Goal: Transaction & Acquisition: Purchase product/service

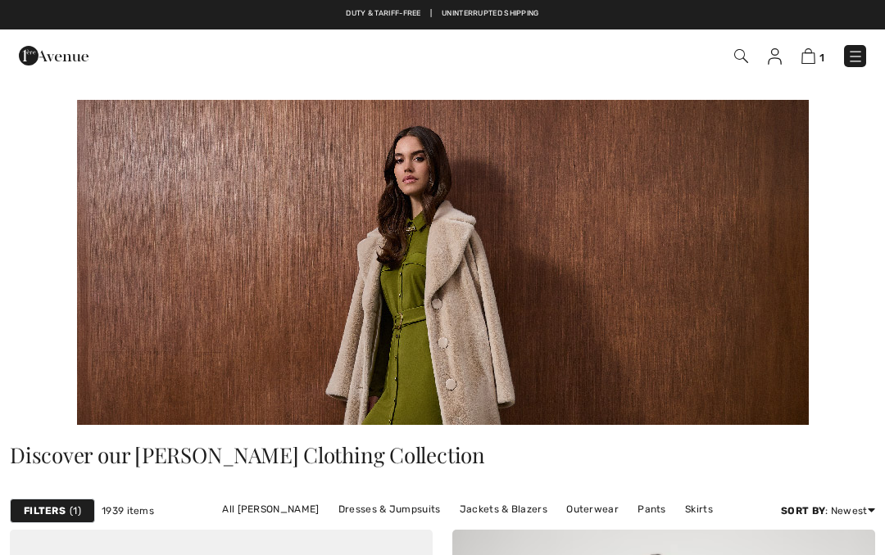
scroll to position [8469, 0]
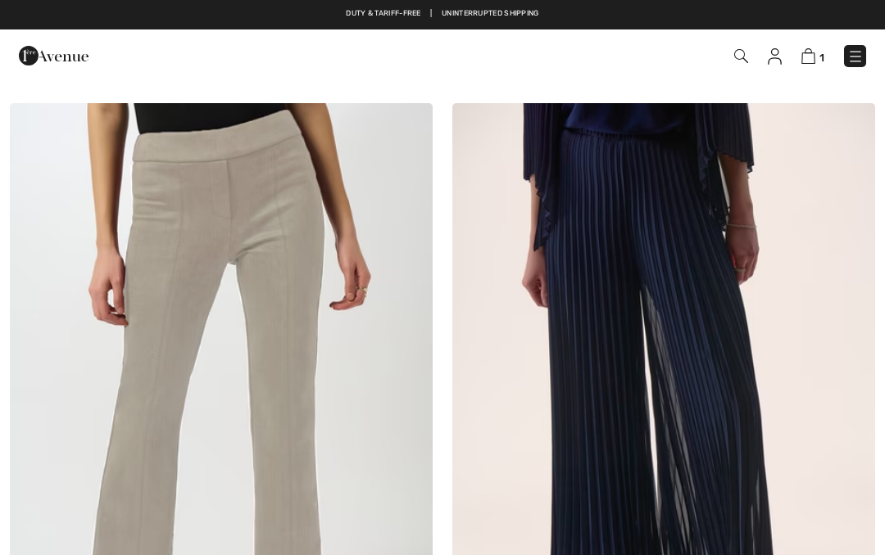
checkbox input "true"
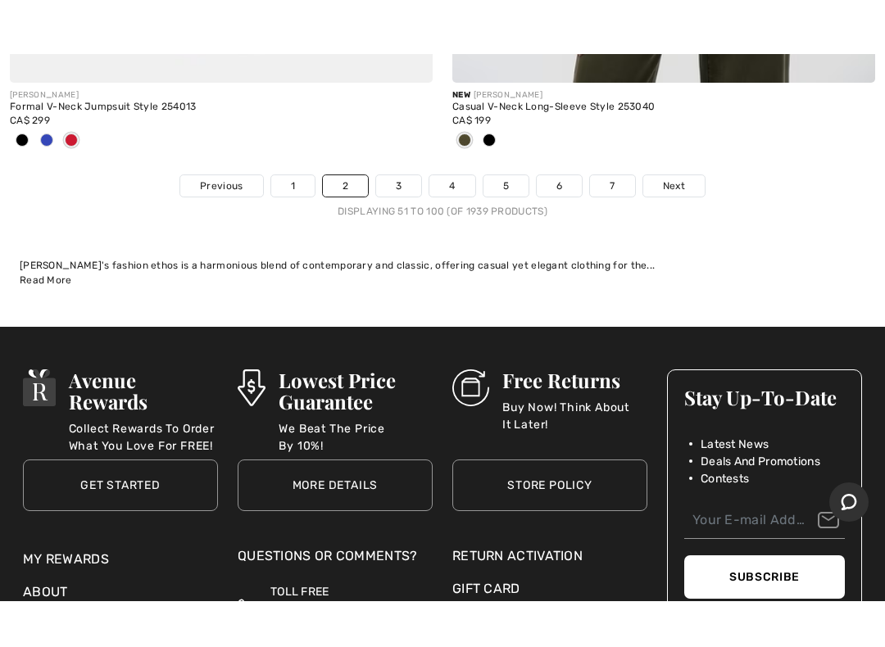
scroll to position [19003, 0]
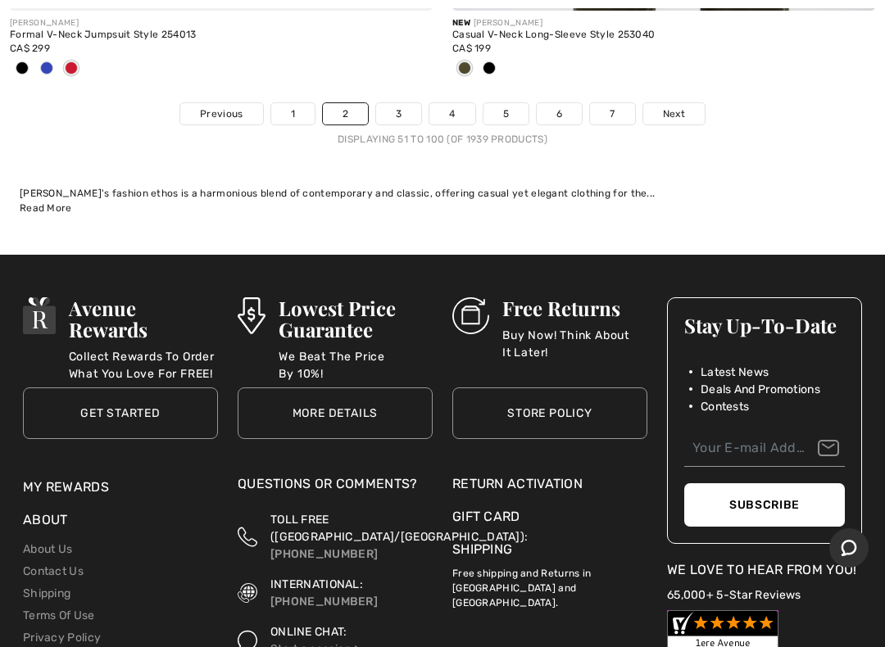
click at [678, 107] on span "Next" at bounding box center [674, 114] width 22 height 15
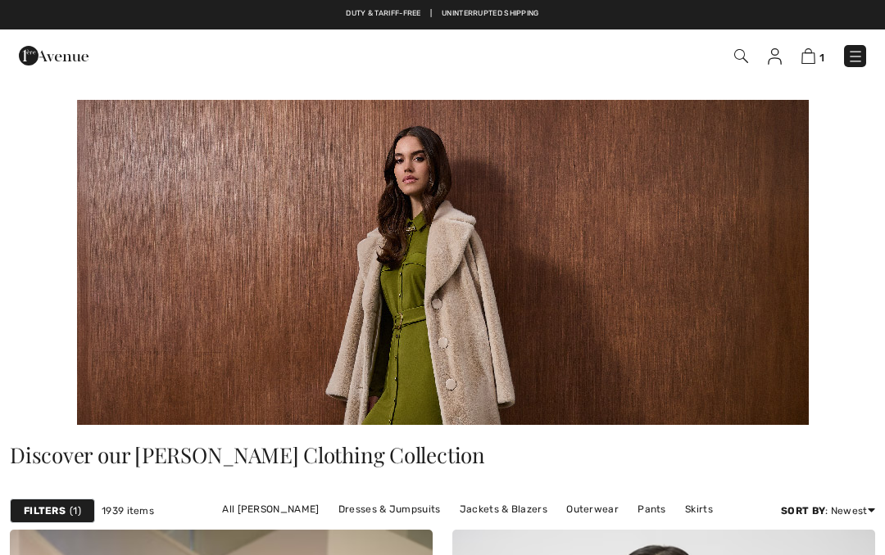
checkbox input "true"
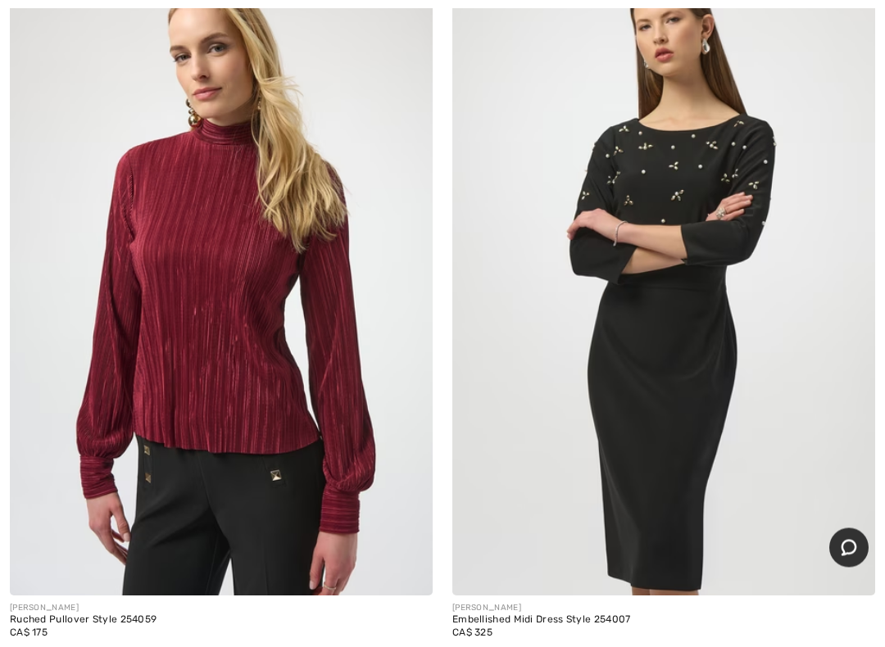
scroll to position [10810, 0]
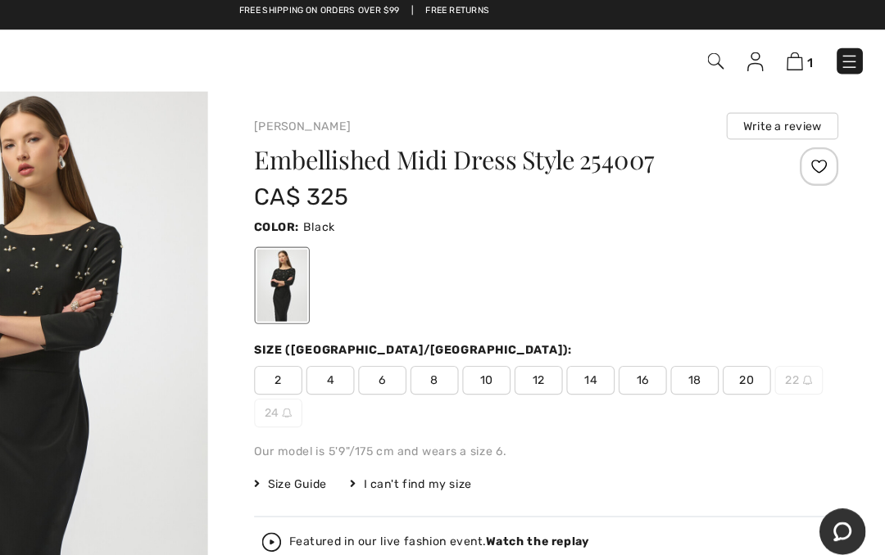
click at [93, 279] on img "1 / 4" at bounding box center [155, 312] width 310 height 464
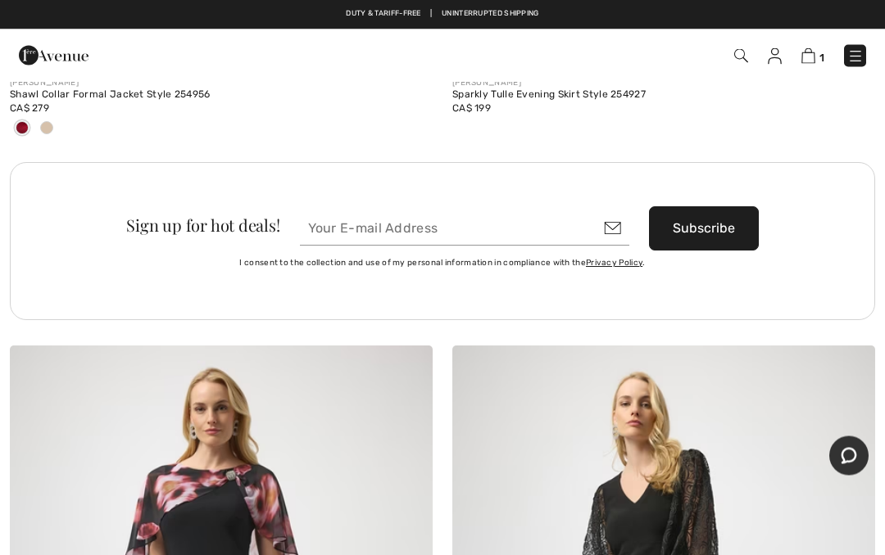
scroll to position [17899, 0]
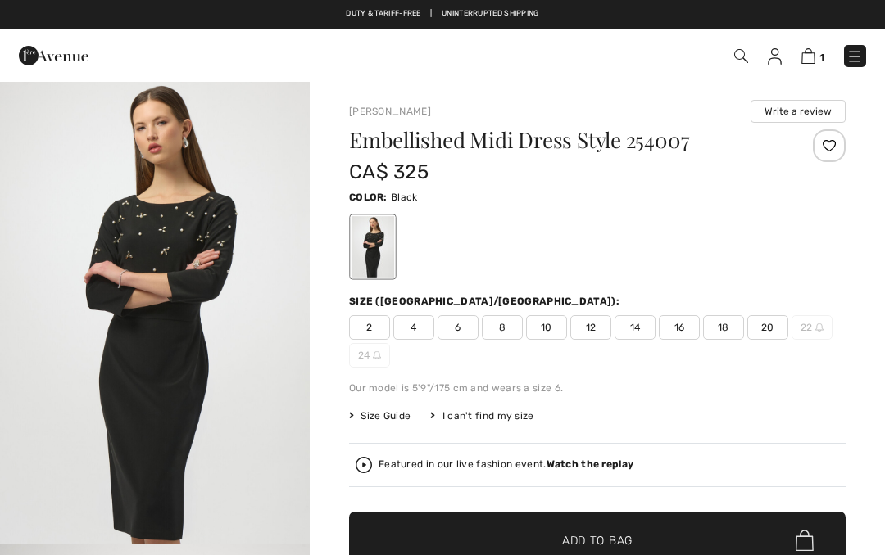
checkbox input "true"
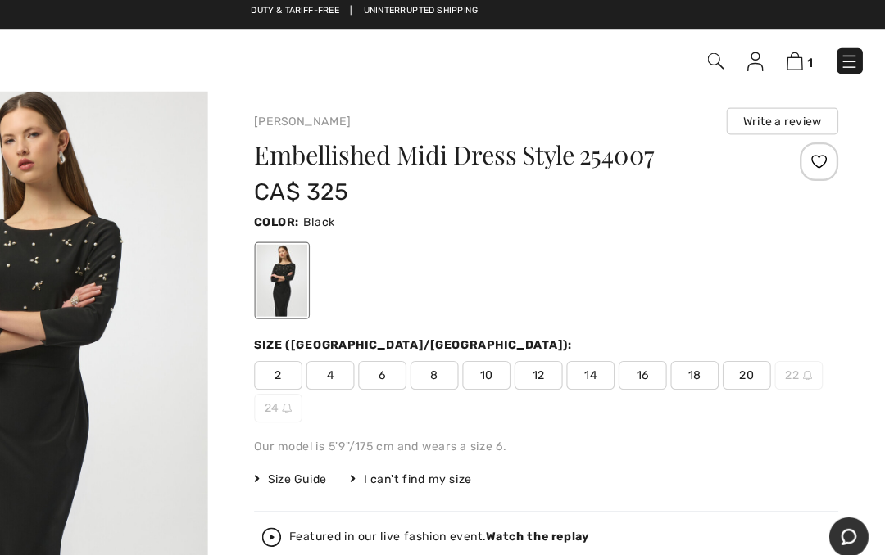
click at [801, 54] on img at bounding box center [808, 56] width 14 height 16
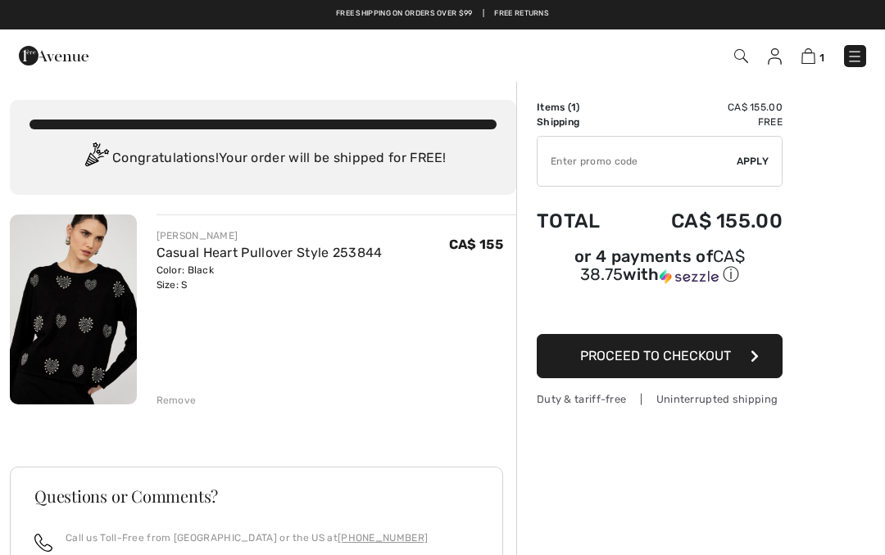
click at [652, 364] on span "Proceed to Checkout" at bounding box center [655, 356] width 151 height 16
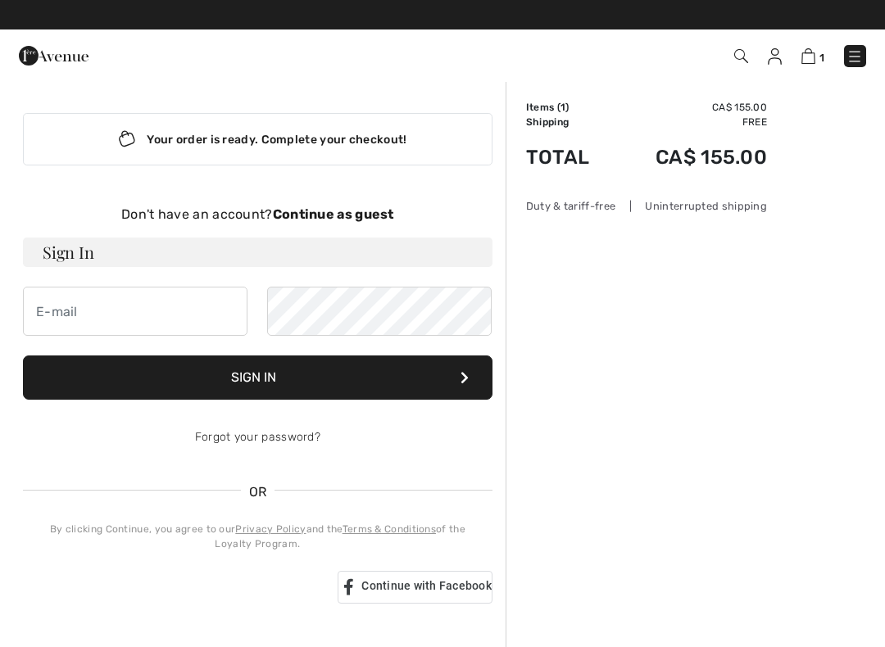
click at [355, 213] on strong "Continue as guest" at bounding box center [333, 214] width 121 height 16
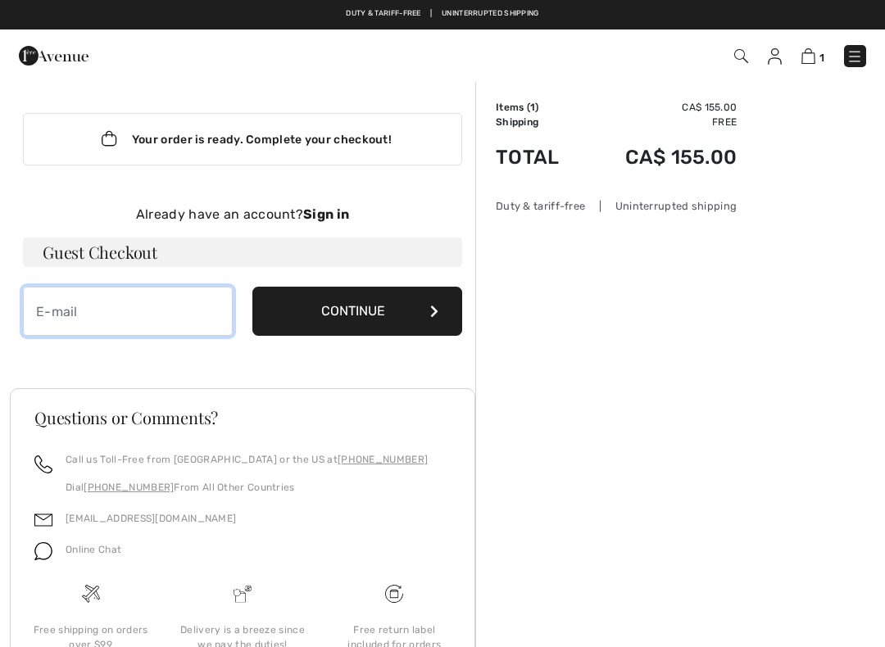
click at [125, 324] on input "email" at bounding box center [128, 311] width 210 height 49
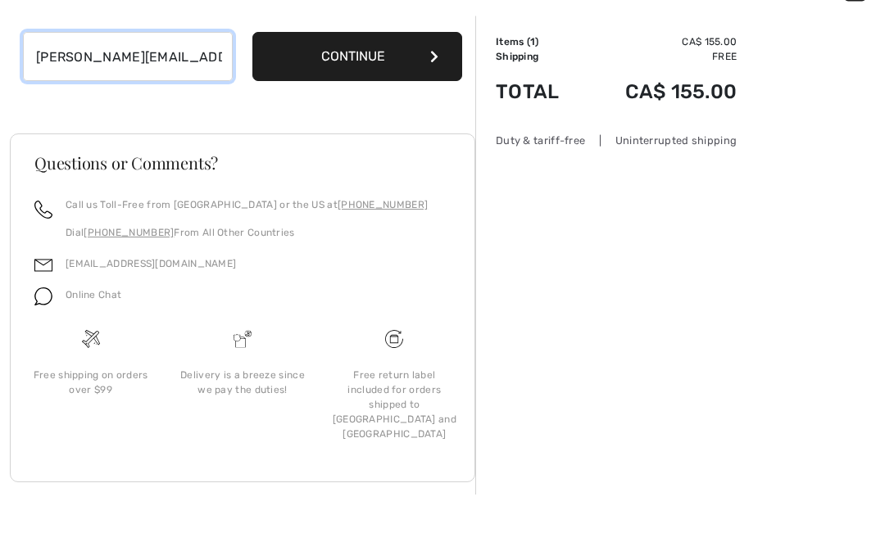
scroll to position [69, 0]
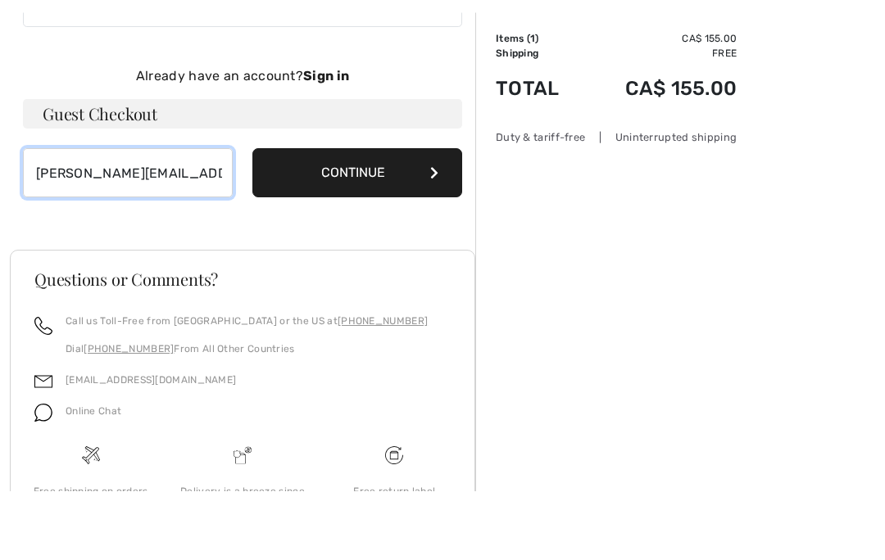
type input "lynne-moss@hotmail.com"
click at [361, 218] on button "Continue" at bounding box center [357, 242] width 210 height 49
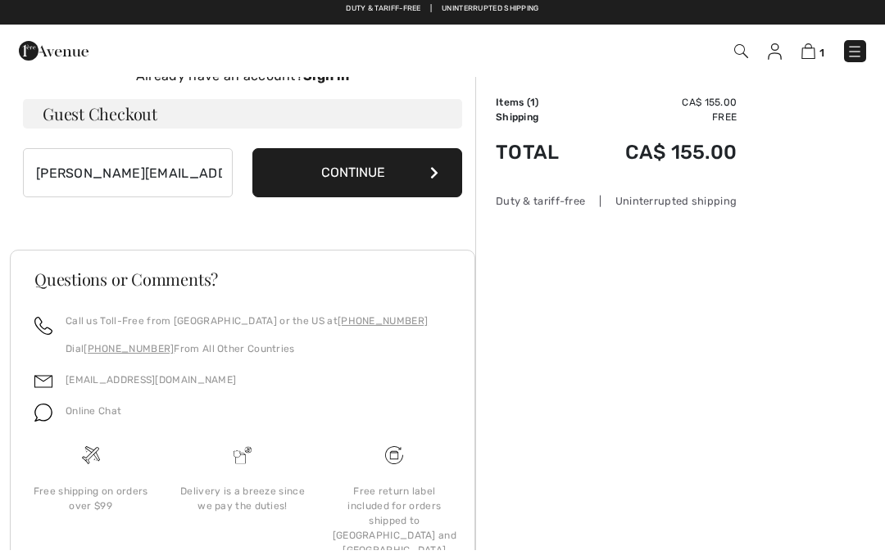
scroll to position [138, 0]
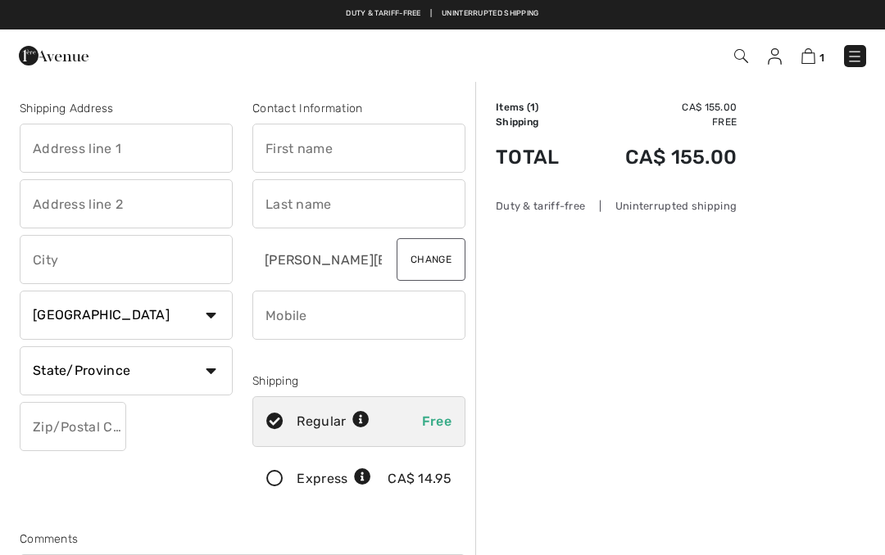
click at [341, 149] on input "text" at bounding box center [358, 148] width 213 height 49
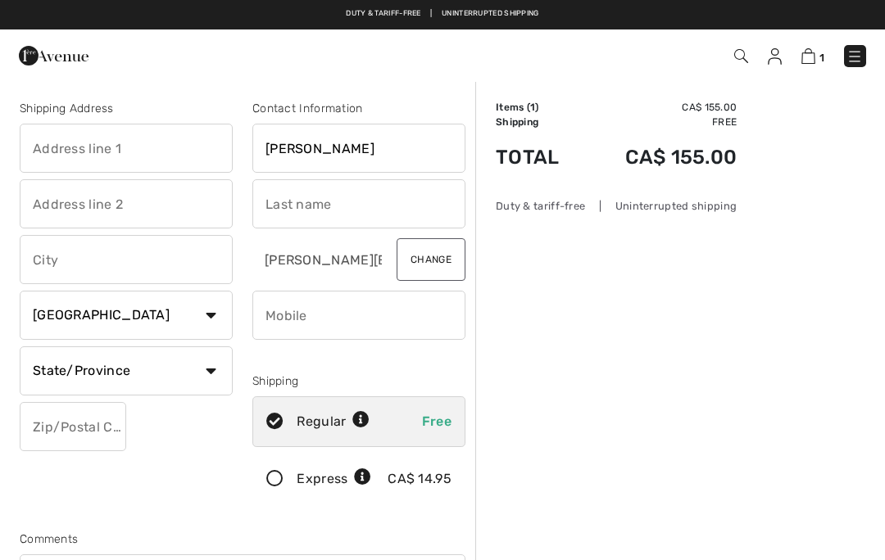
type input "Lynne"
click at [365, 206] on input "text" at bounding box center [358, 203] width 213 height 49
type input "Moszkowski"
click at [141, 160] on input "text" at bounding box center [126, 148] width 213 height 49
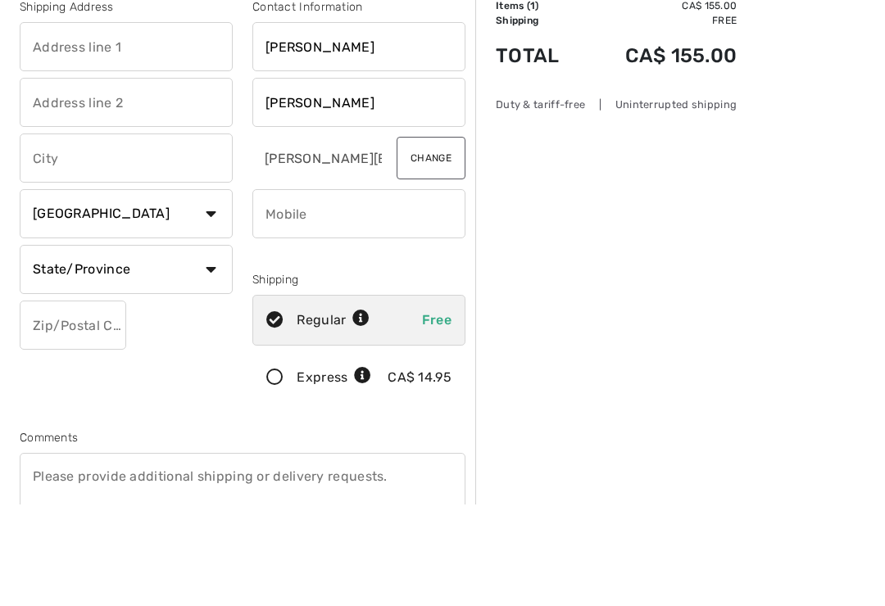
click at [125, 235] on input "text" at bounding box center [126, 259] width 213 height 49
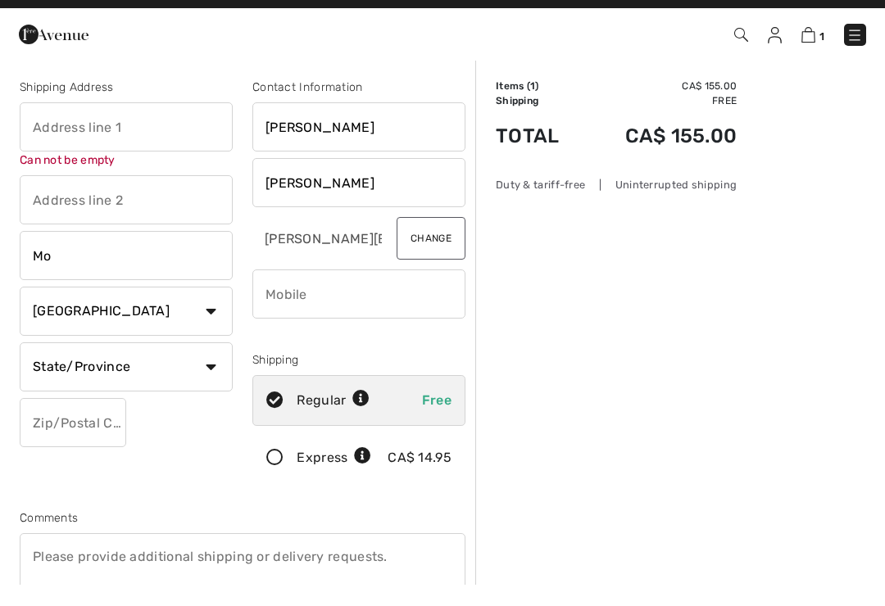
type input "M"
type input "[GEOGRAPHIC_DATA]"
click at [152, 199] on input "text" at bounding box center [126, 221] width 213 height 49
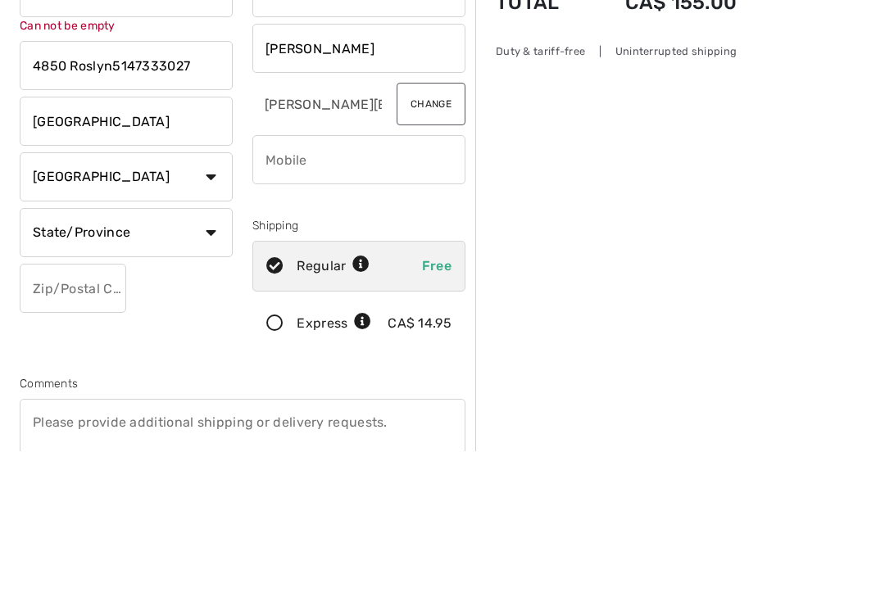
type input "4850 Roslyn5147333027"
click at [214, 364] on select "State/Province Alberta British Columbia Manitoba New Brunswick Newfoundland and…" at bounding box center [126, 388] width 213 height 49
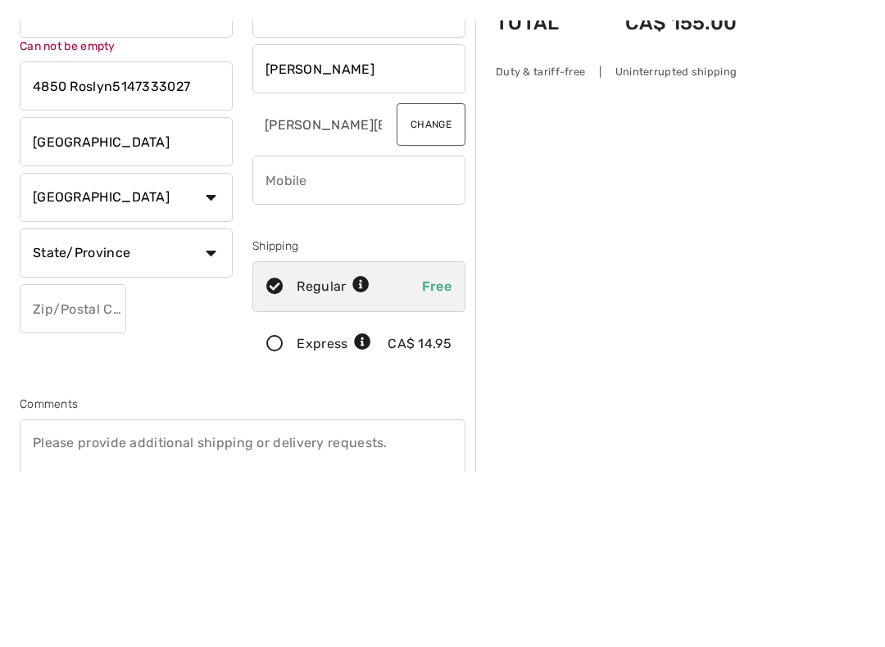
scroll to position [156, 0]
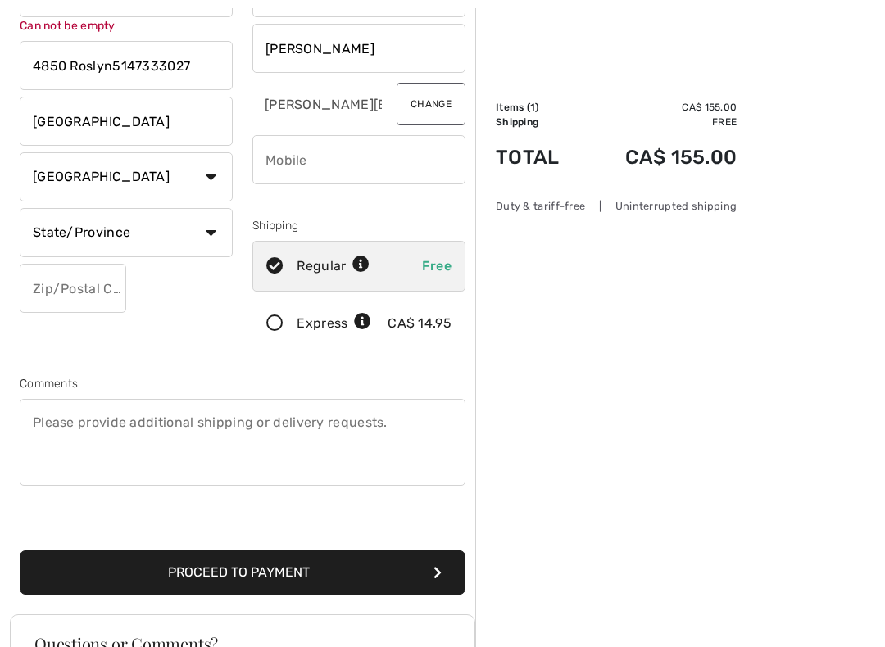
select select "QC"
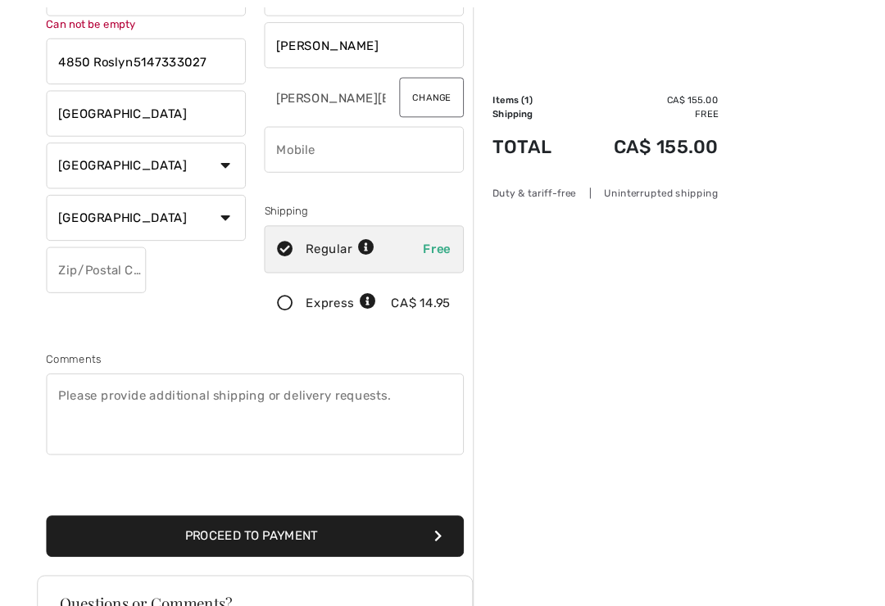
scroll to position [156, 0]
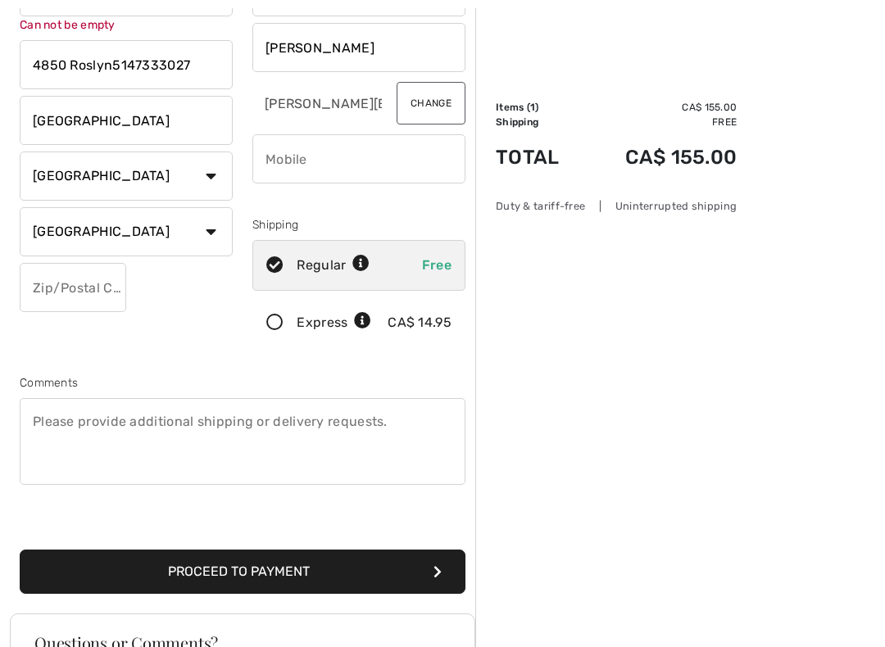
click at [87, 276] on input "text" at bounding box center [73, 287] width 107 height 49
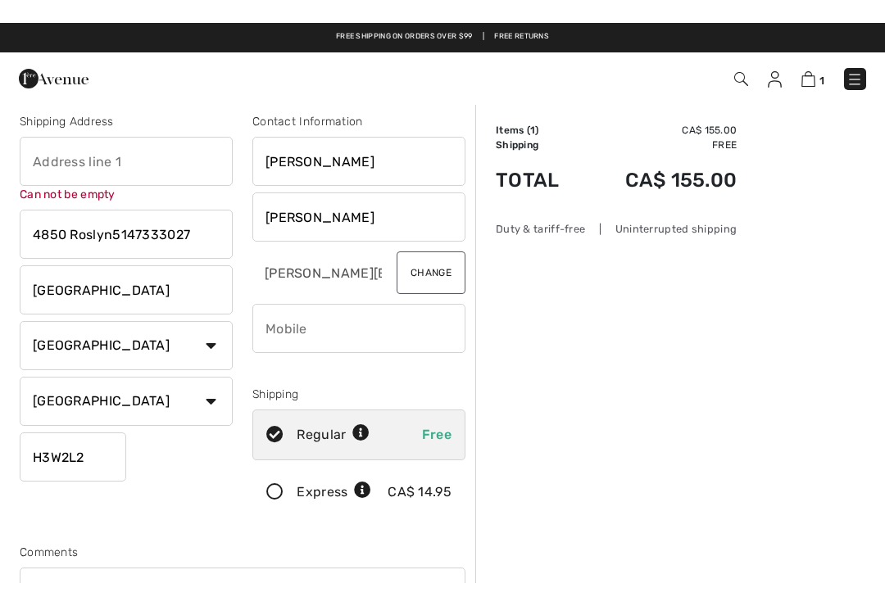
scroll to position [0, 0]
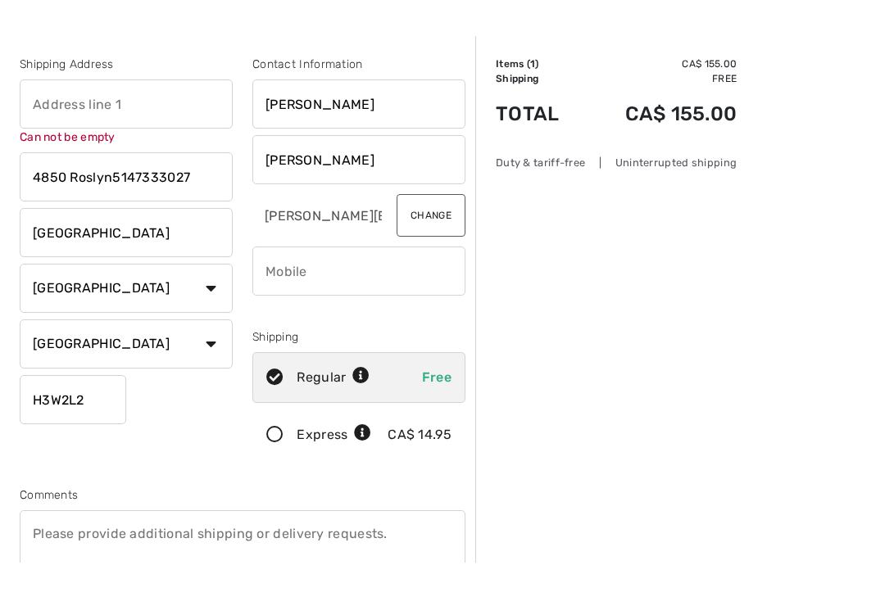
type input "H3W2L2"
click at [143, 124] on input "text" at bounding box center [126, 148] width 213 height 49
type input "4850 [PERSON_NAME]"
click at [211, 197] on input "4850 Roslyn5147333027" at bounding box center [126, 221] width 213 height 49
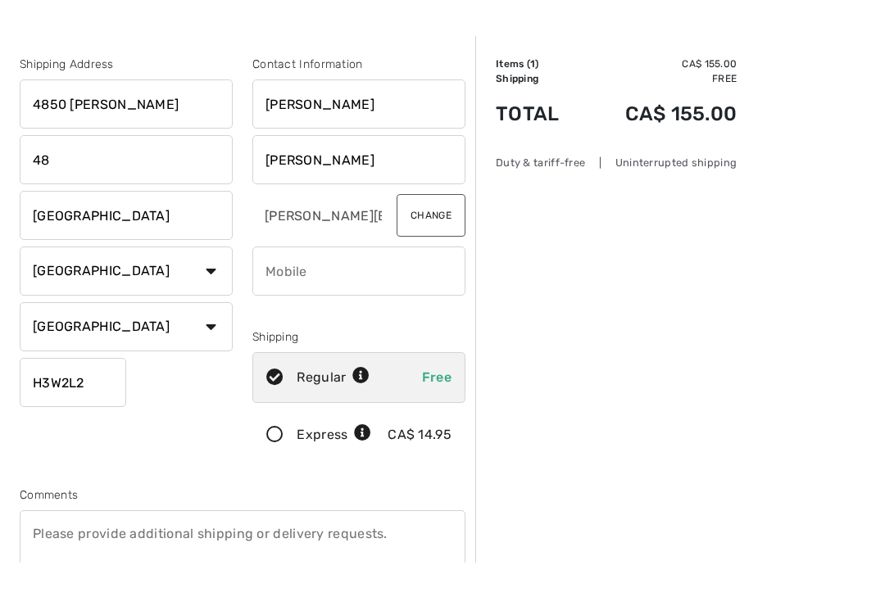
type input "4"
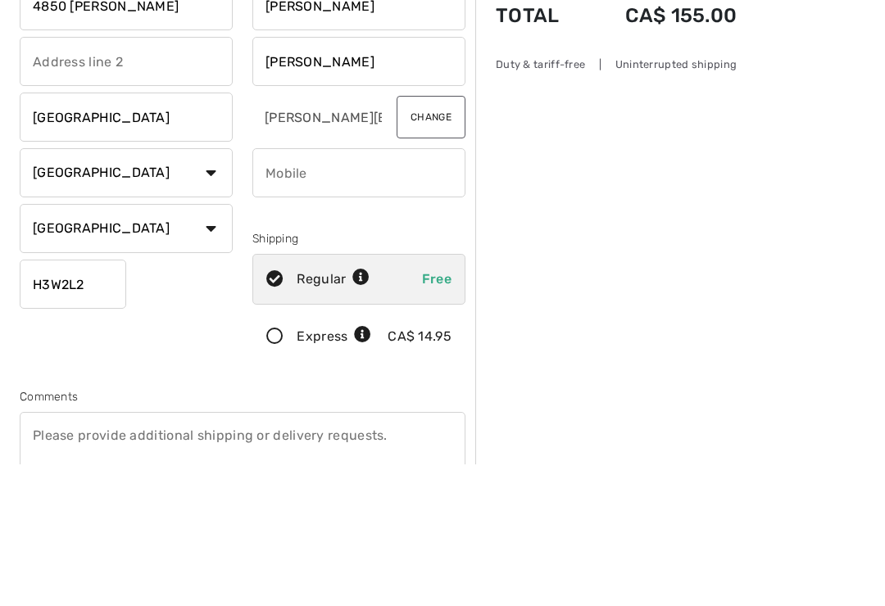
click at [351, 291] on input "phone" at bounding box center [358, 315] width 213 height 49
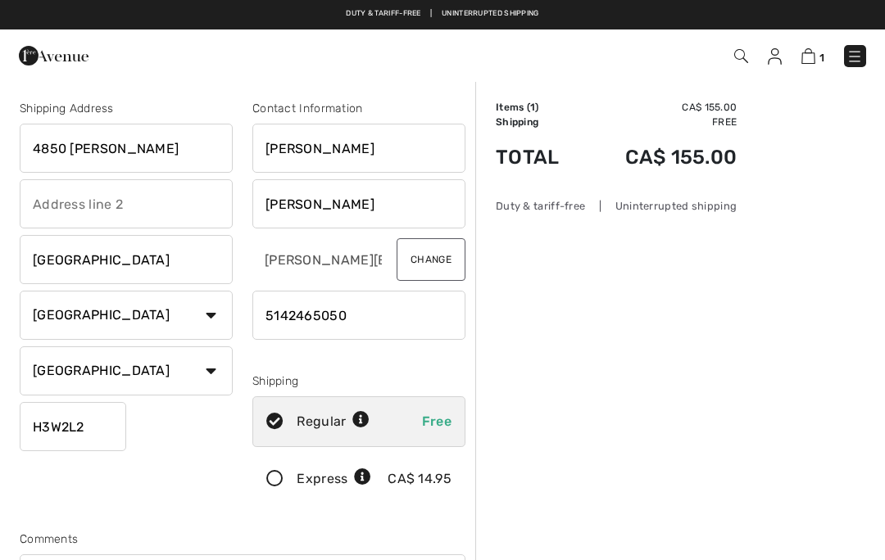
type input "5142465050"
click at [807, 56] on img at bounding box center [808, 56] width 14 height 16
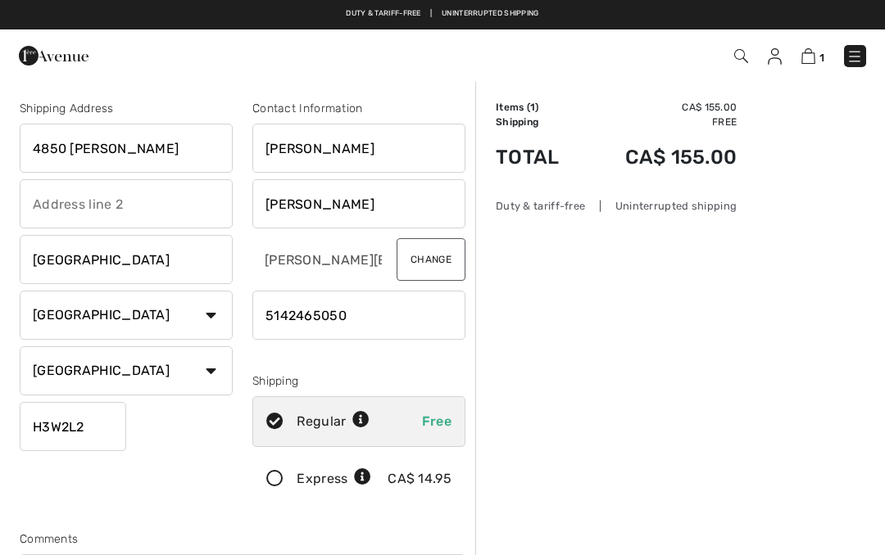
select select "QC"
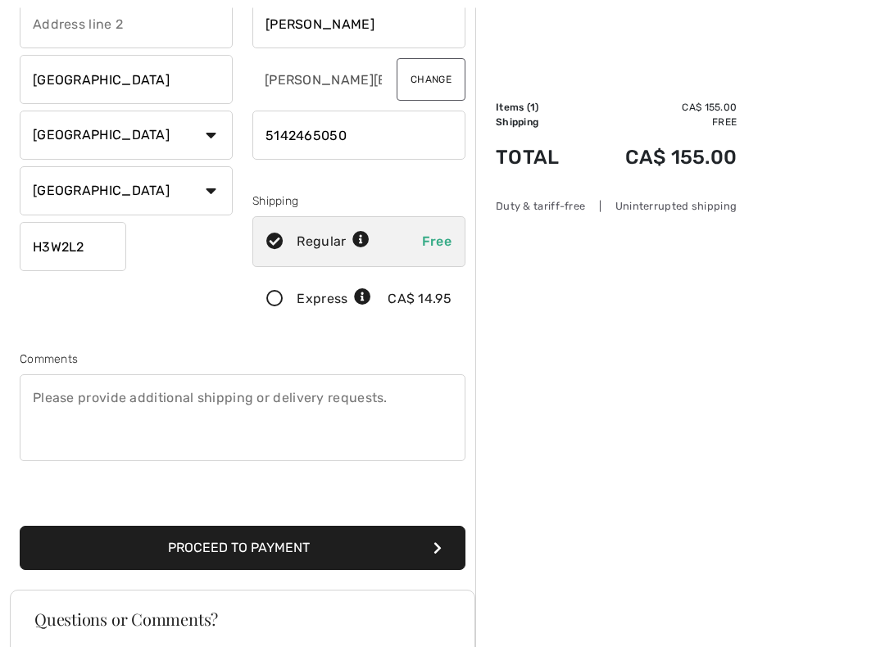
scroll to position [180, 0]
